Goal: Check status: Check status

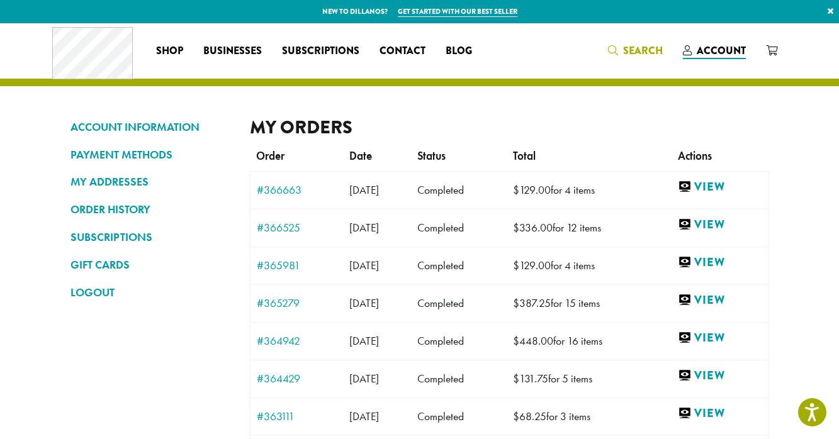
click at [637, 55] on span "Search" at bounding box center [643, 50] width 40 height 14
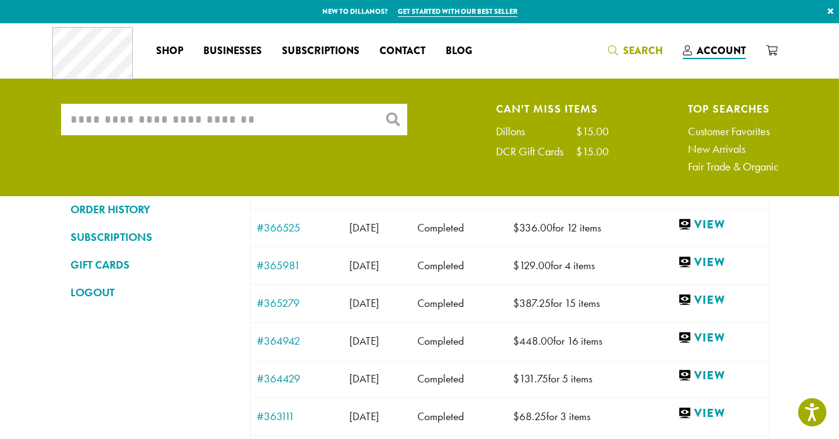
click at [352, 123] on input "What are you searching for?" at bounding box center [234, 119] width 346 height 31
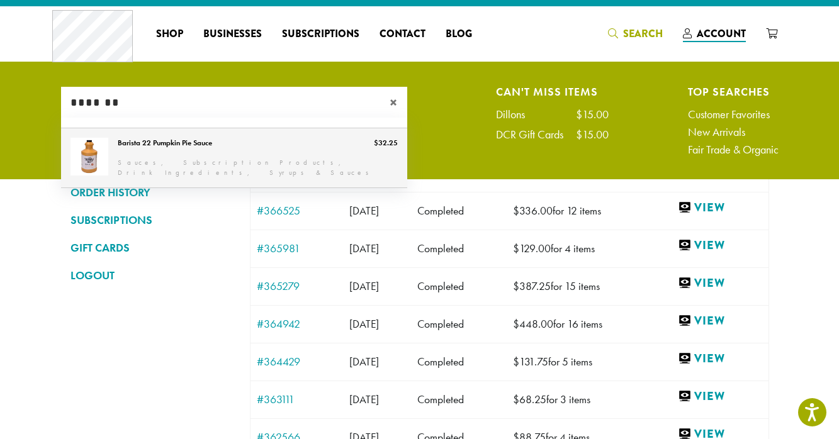
scroll to position [16, 0]
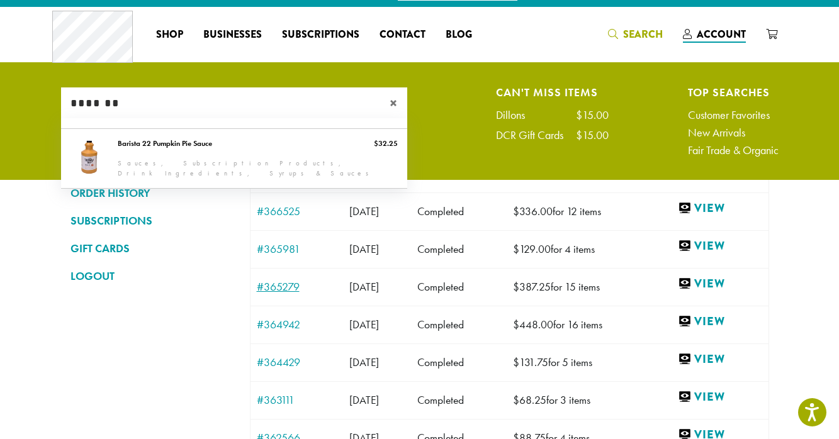
type input "*******"
click at [291, 286] on link "#365279" at bounding box center [297, 286] width 80 height 11
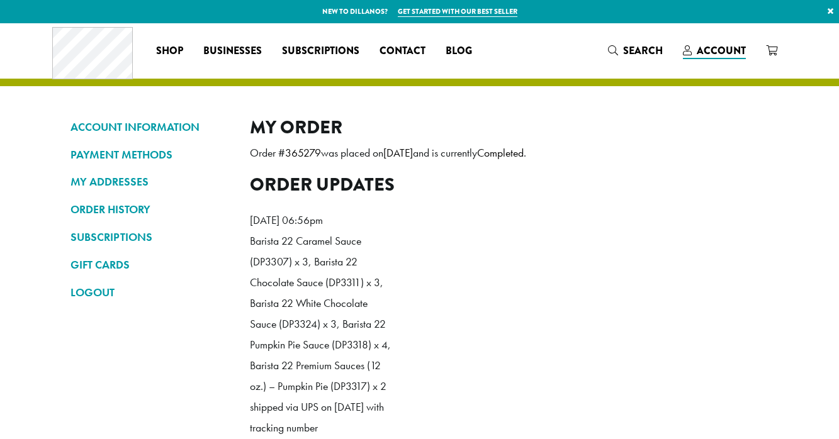
click at [269, 286] on p "Barista 22 Caramel Sauce (DP3307) x 3, Barista 22 Chocolate Sauce (DP3311) x 3,…" at bounding box center [322, 345] width 145 height 229
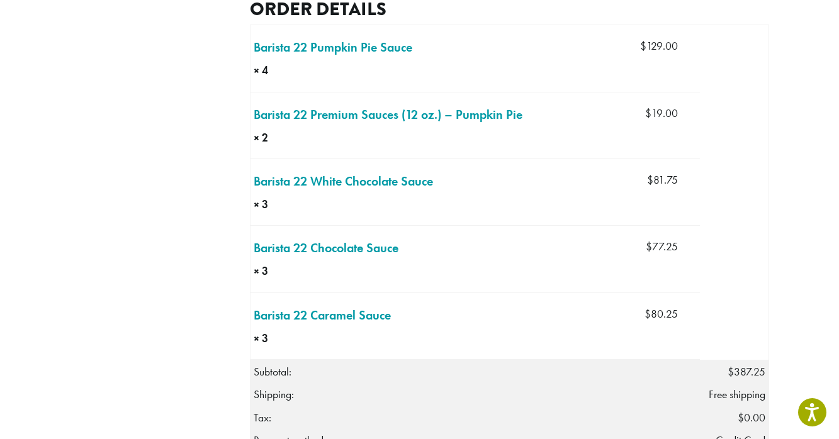
scroll to position [493, 0]
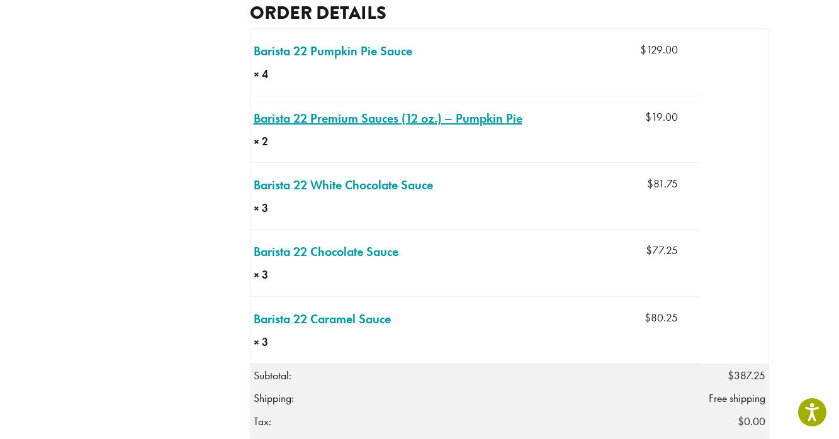
click at [367, 128] on link "Barista 22 Premium Sauces (12 oz.) – Pumpkin Pie × 2" at bounding box center [388, 118] width 269 height 19
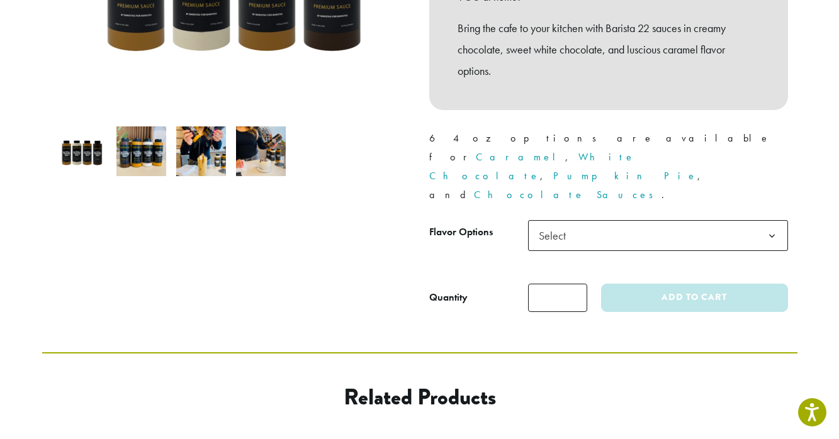
scroll to position [352, 0]
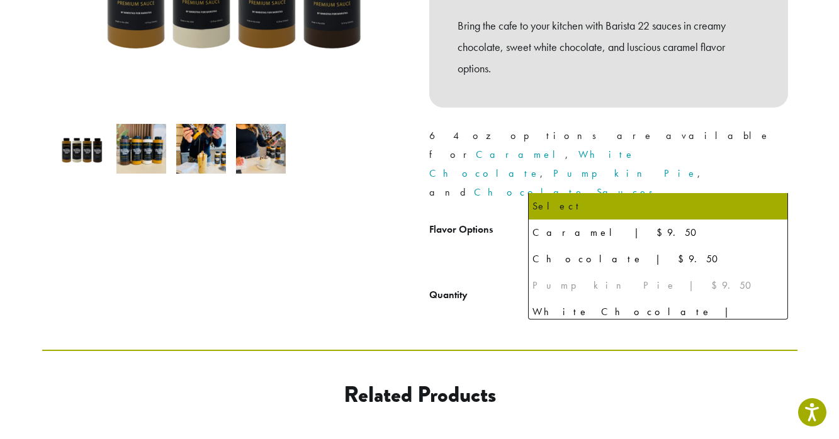
click at [599, 218] on span "Select" at bounding box center [658, 233] width 260 height 31
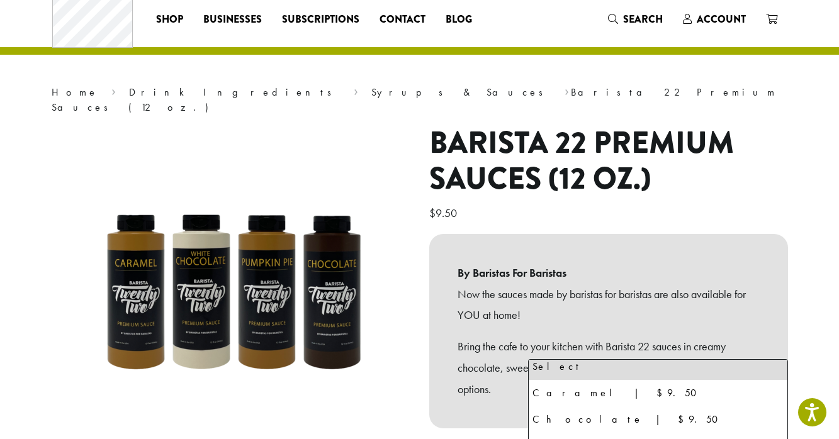
scroll to position [0, 0]
